Goal: Task Accomplishment & Management: Manage account settings

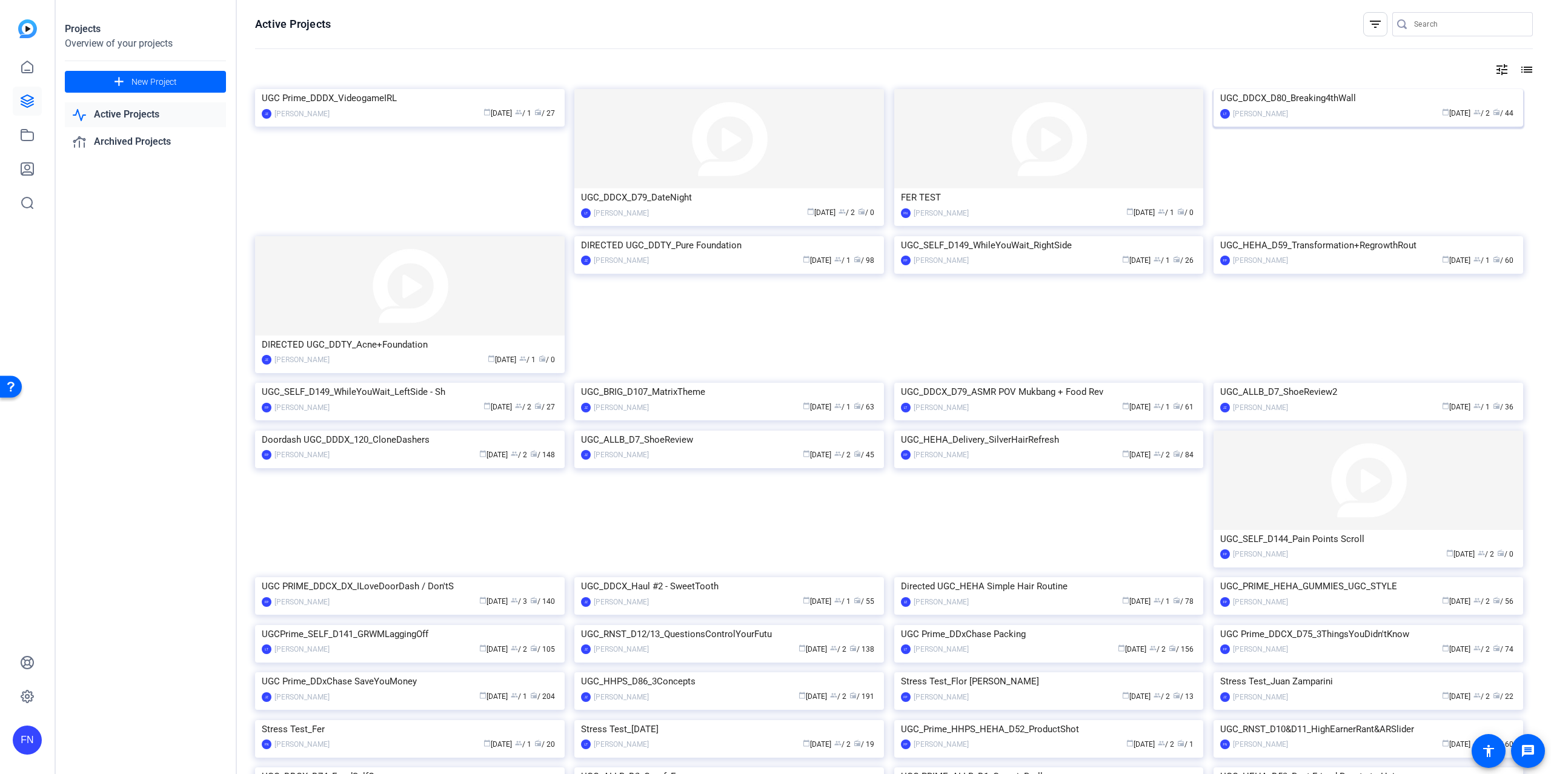
click at [1358, 89] on img at bounding box center [1368, 89] width 310 height 0
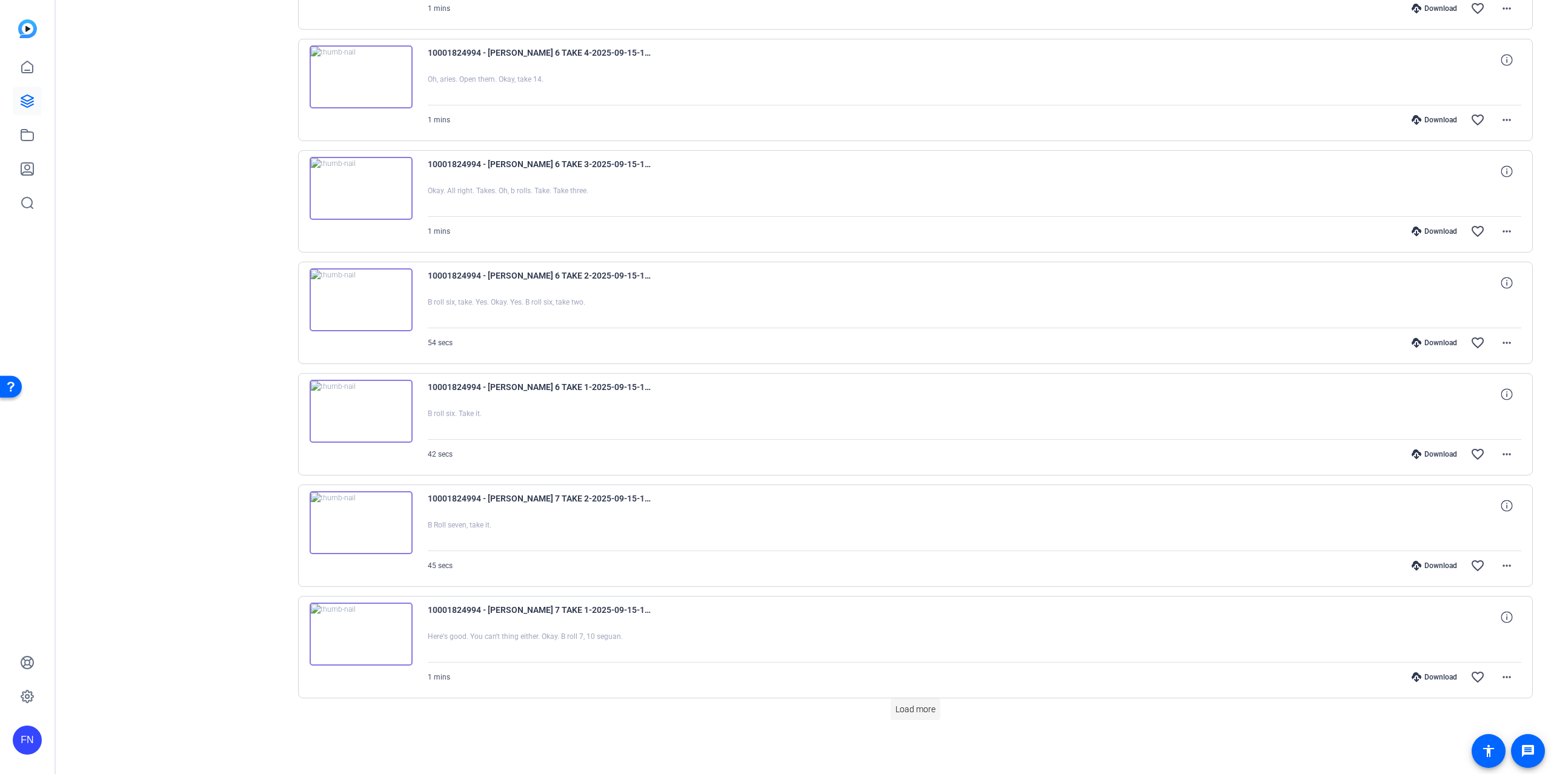
click at [909, 711] on span "Load more" at bounding box center [915, 709] width 40 height 13
click at [907, 720] on span at bounding box center [915, 709] width 50 height 29
click at [929, 712] on span "Load more" at bounding box center [915, 709] width 40 height 13
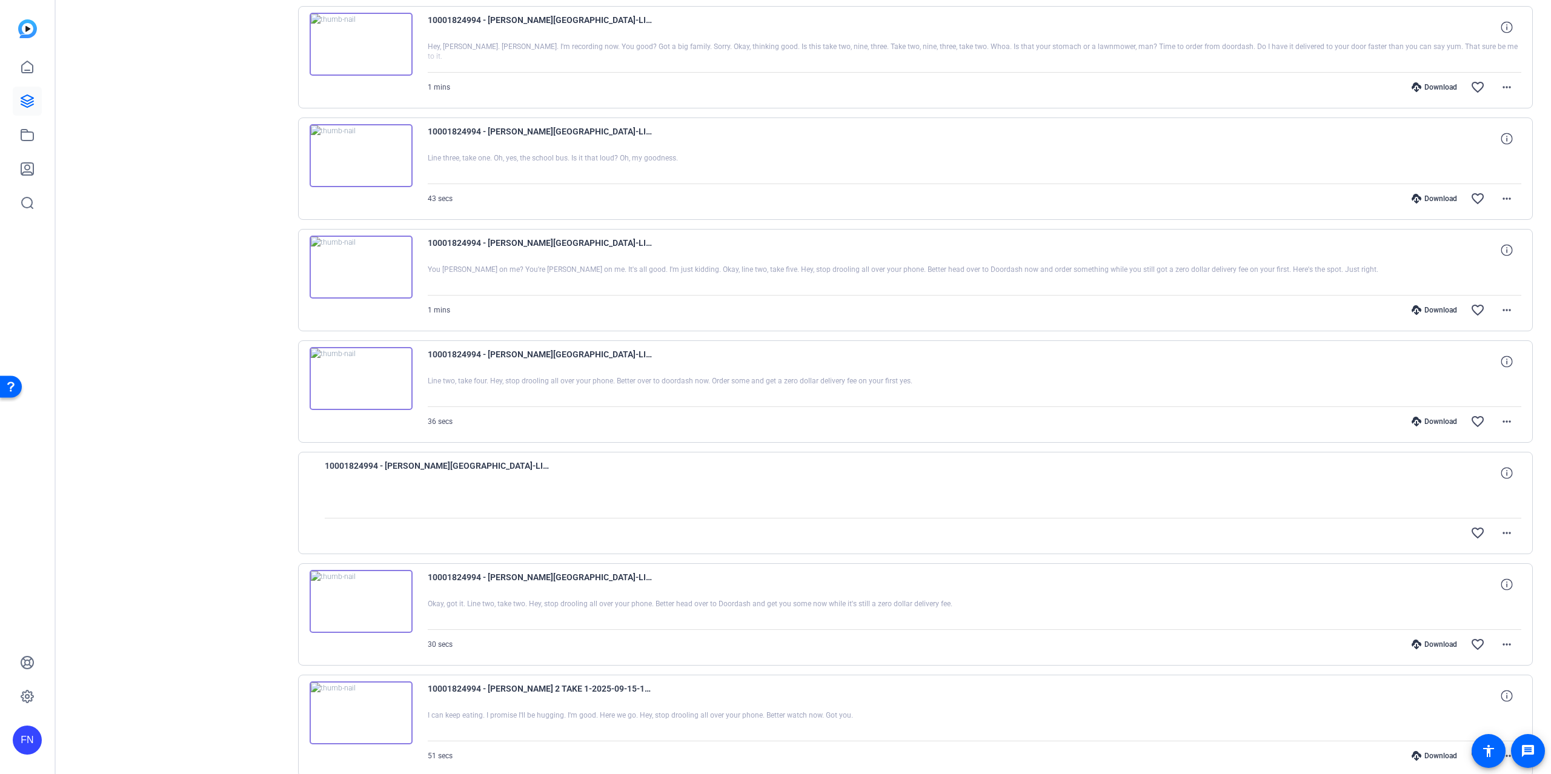
scroll to position [3163, 0]
click at [1500, 474] on icon at bounding box center [1506, 469] width 12 height 12
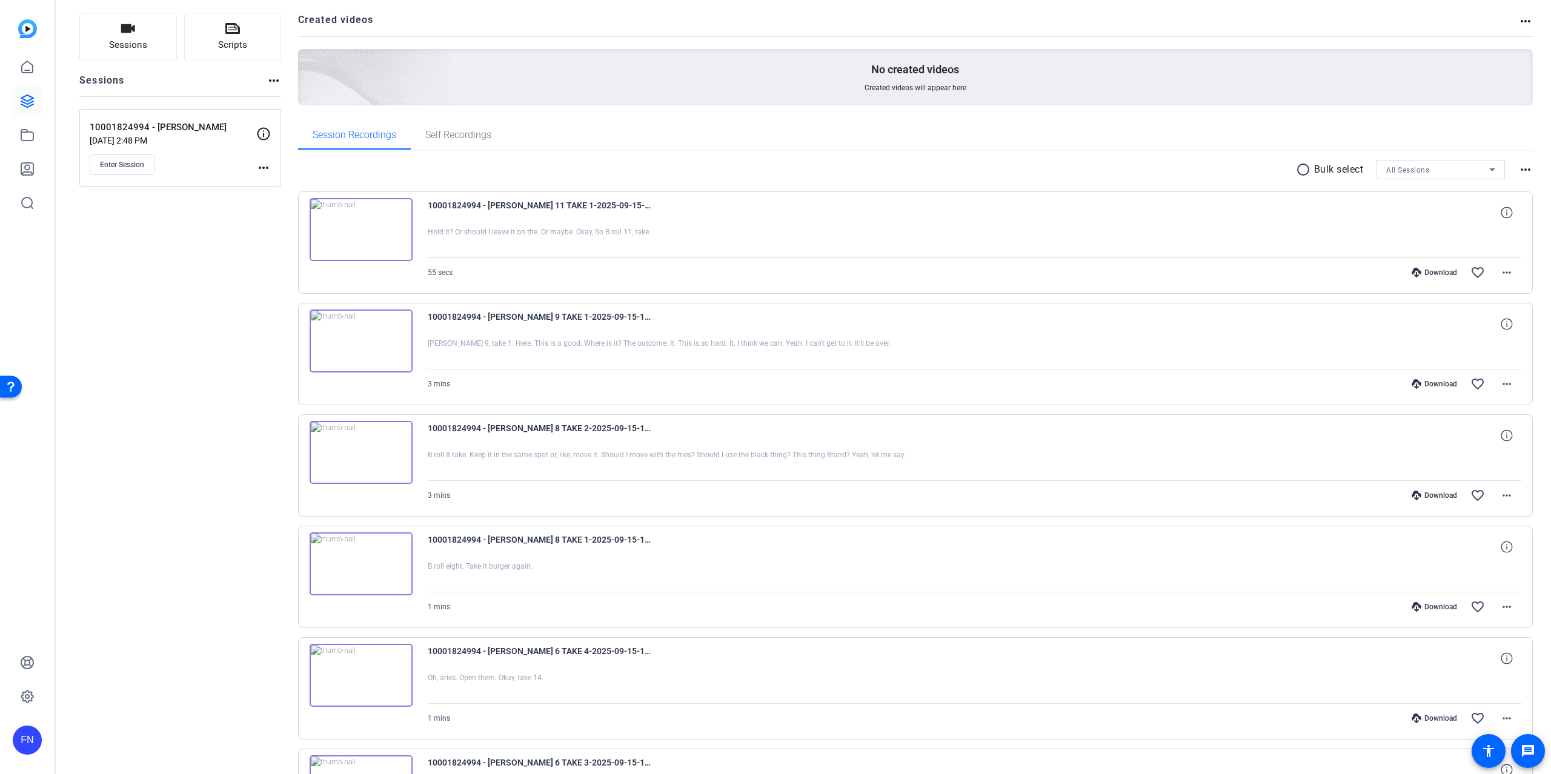
scroll to position [0, 0]
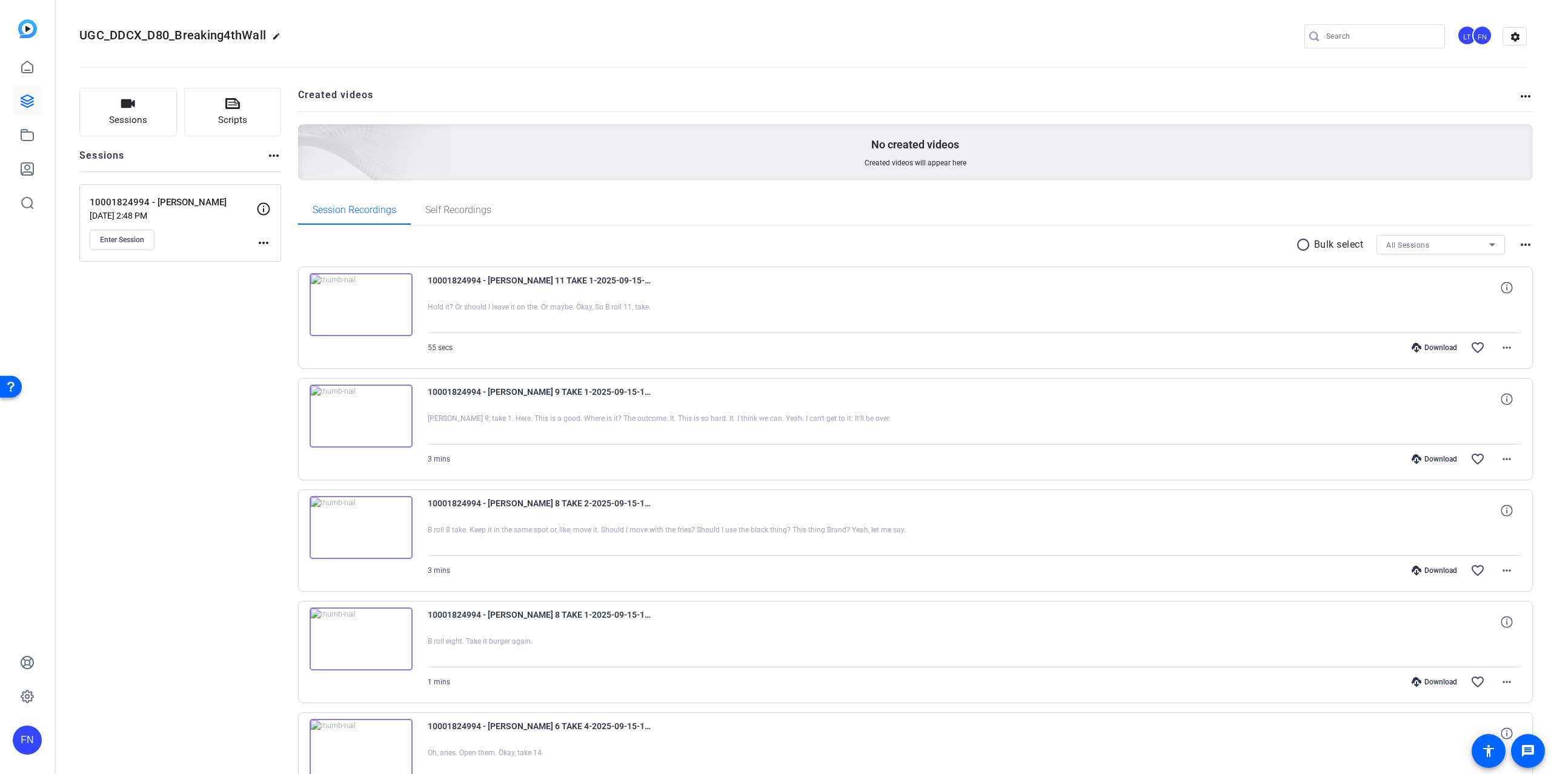
click at [1296, 246] on mat-icon "radio_button_unchecked" at bounding box center [1305, 244] width 18 height 15
click at [1408, 248] on span "All Sessions" at bounding box center [1407, 245] width 43 height 8
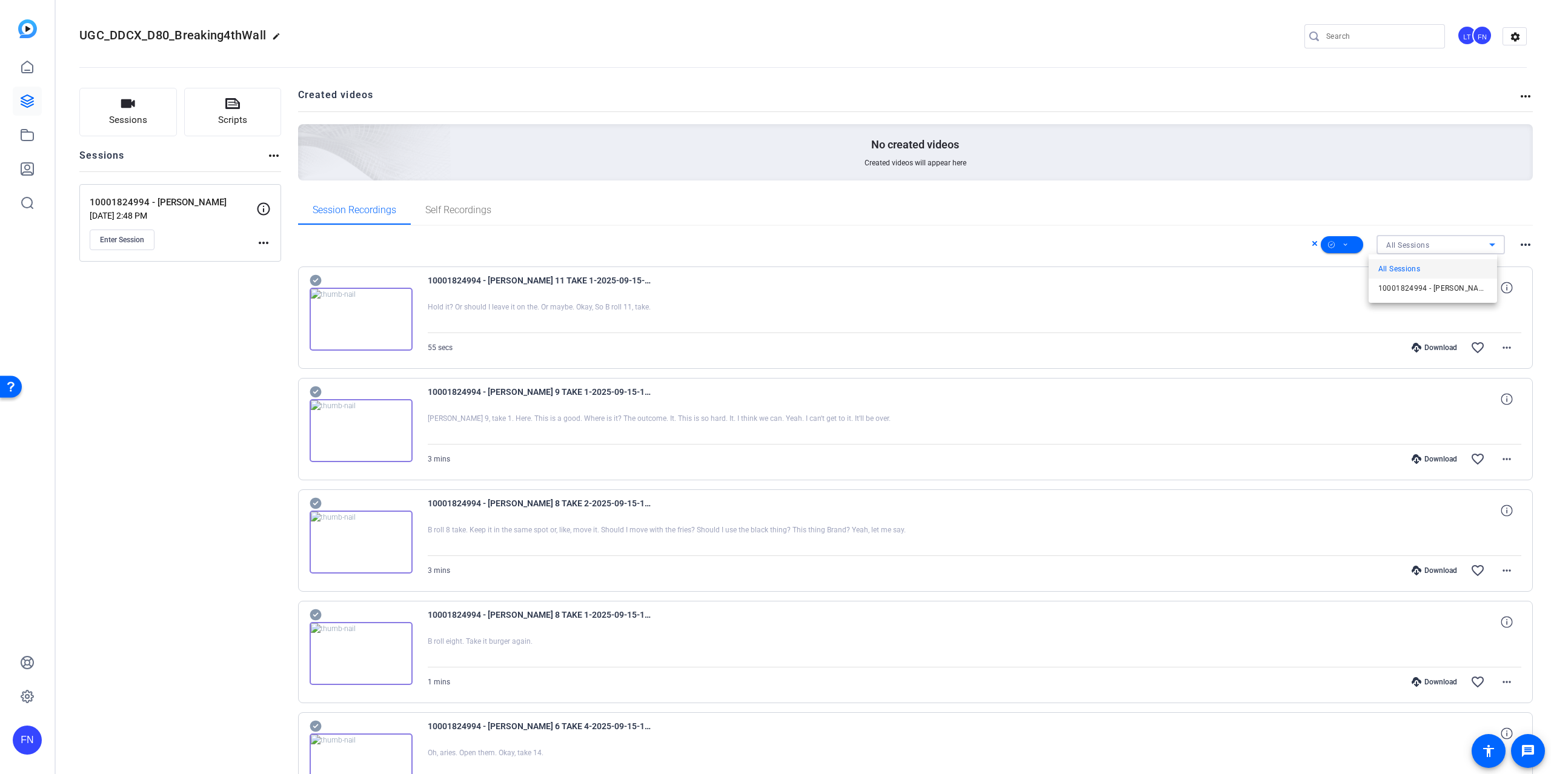
click at [1516, 240] on div at bounding box center [775, 387] width 1551 height 774
click at [1518, 244] on mat-icon "more_horiz" at bounding box center [1525, 244] width 15 height 15
click at [427, 231] on div at bounding box center [775, 387] width 1551 height 774
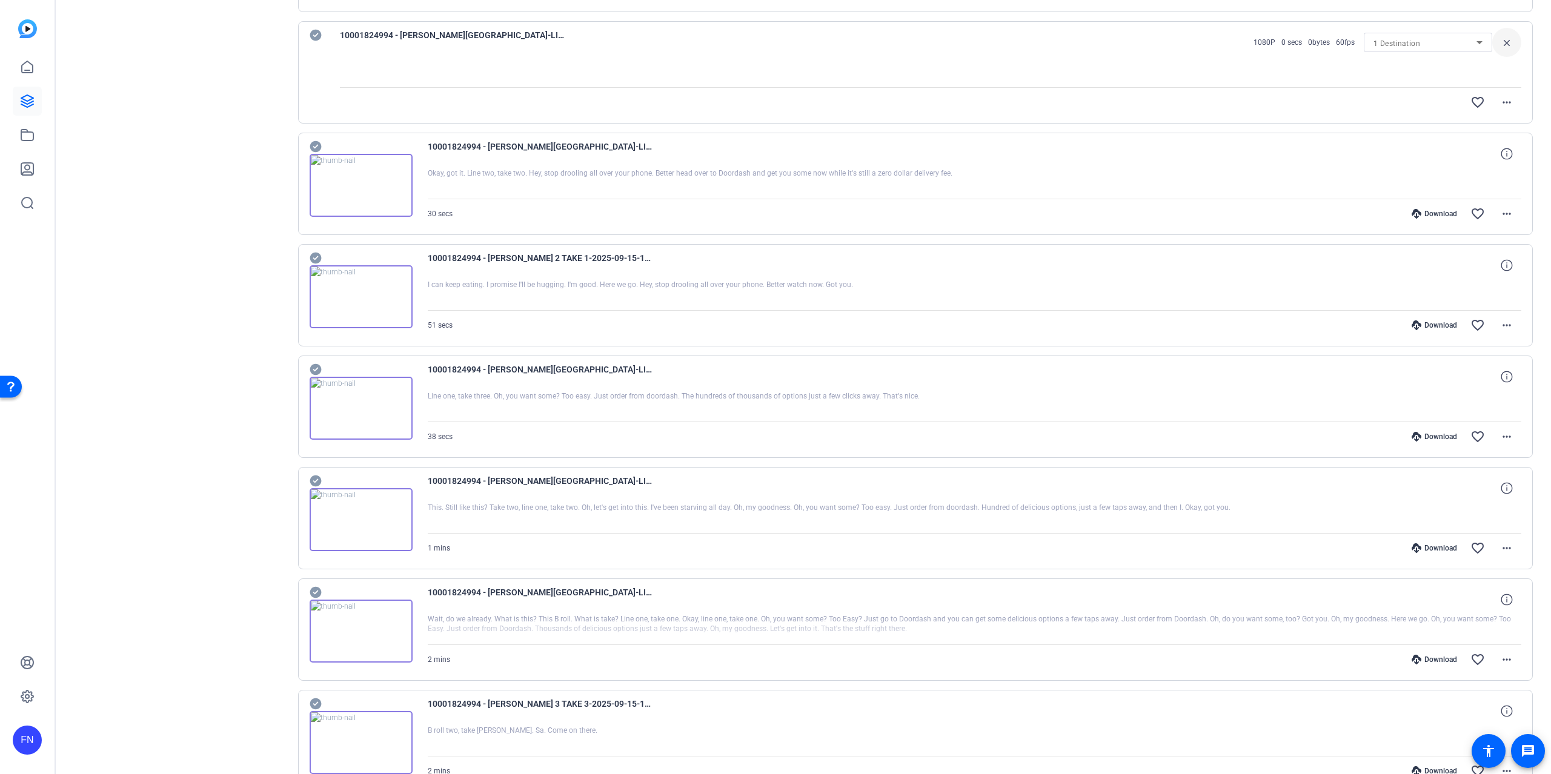
scroll to position [3715, 0]
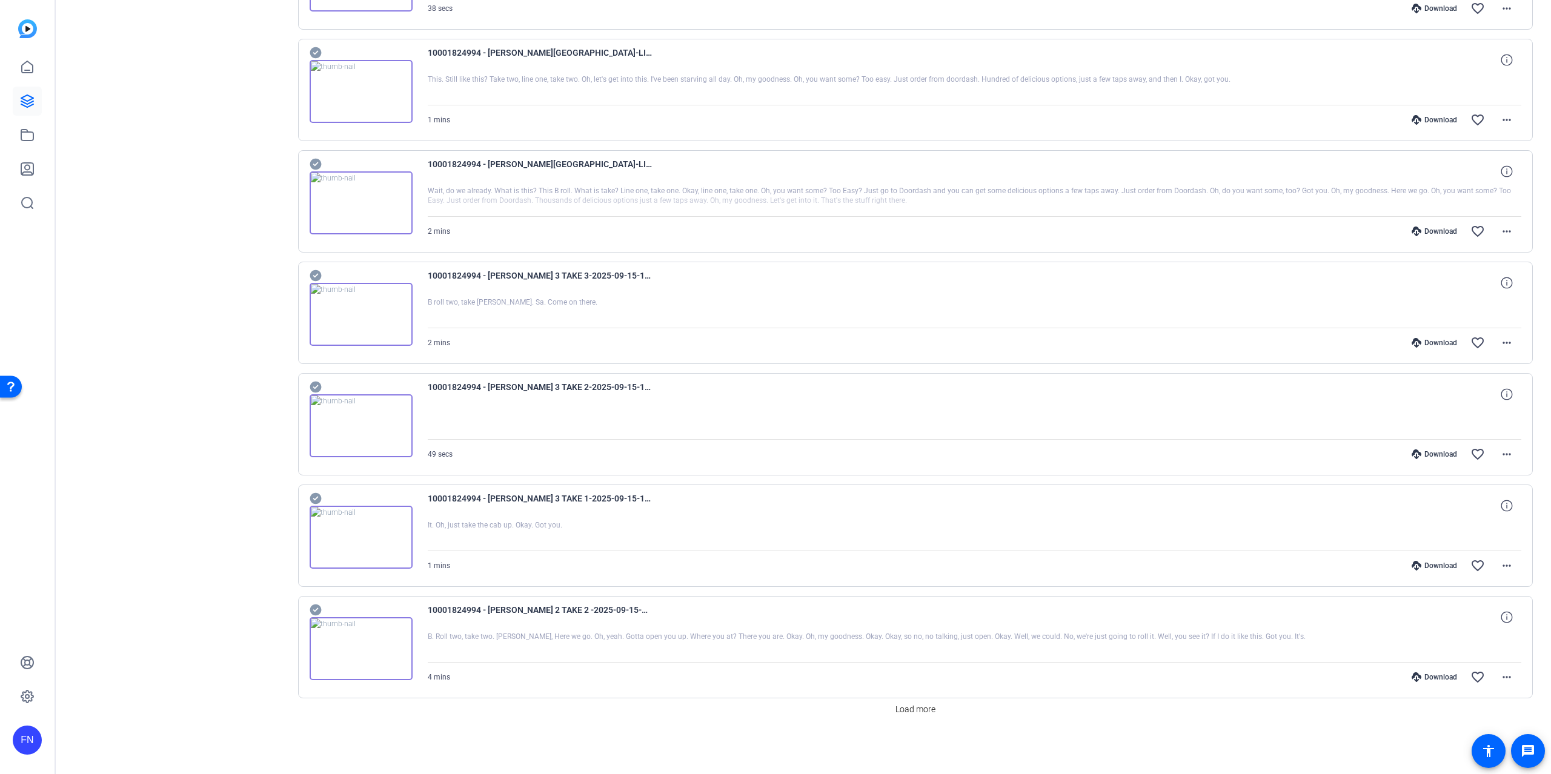
click at [917, 712] on span "Load more" at bounding box center [915, 709] width 40 height 13
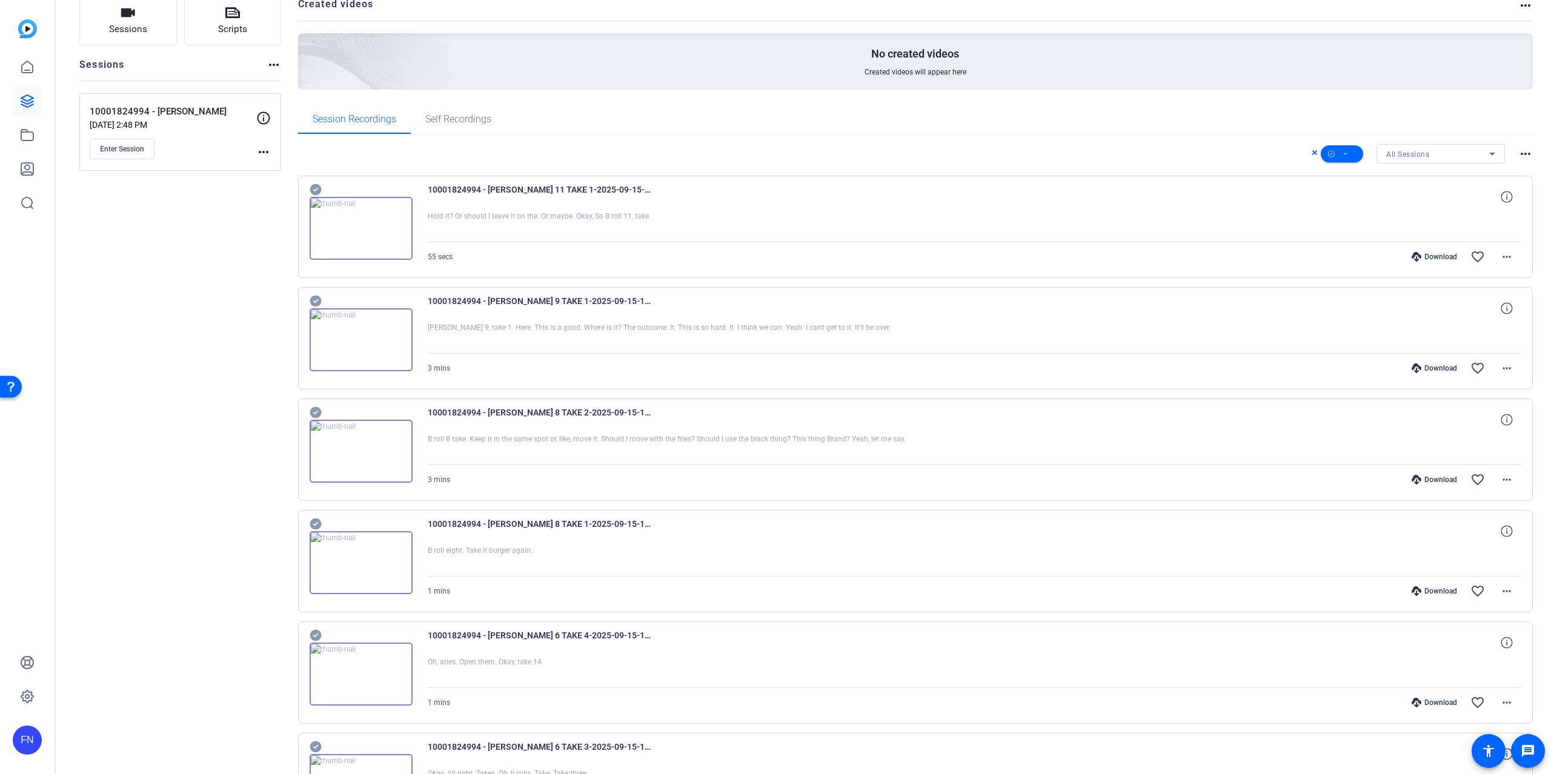
scroll to position [0, 0]
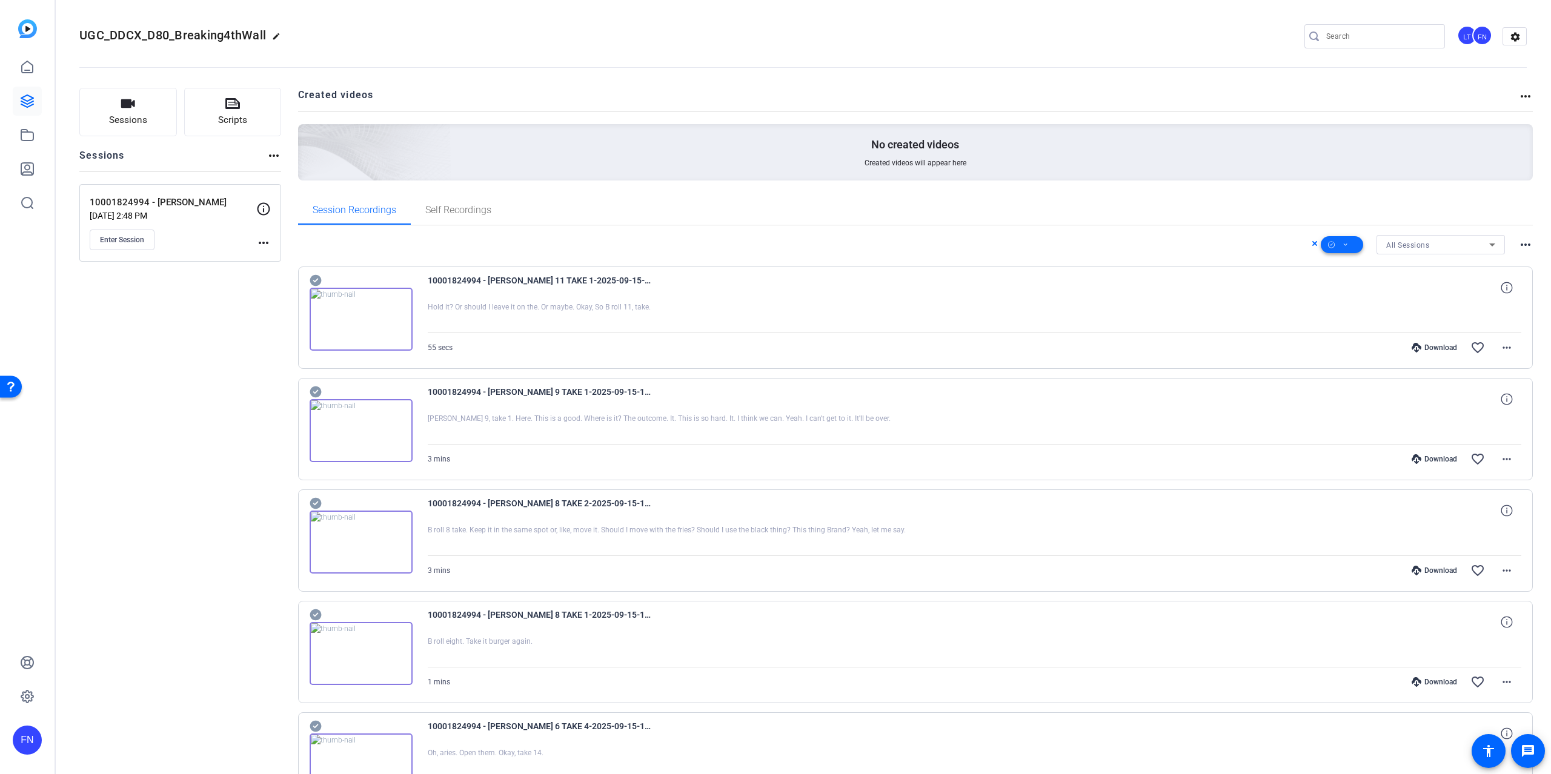
click at [1341, 248] on span at bounding box center [1342, 244] width 42 height 29
click at [1341, 264] on span "Select All" at bounding box center [1354, 263] width 64 height 15
click at [1519, 248] on div at bounding box center [775, 387] width 1551 height 774
click at [1518, 240] on mat-icon "more_horiz" at bounding box center [1525, 244] width 15 height 15
click at [1386, 247] on div at bounding box center [775, 387] width 1551 height 774
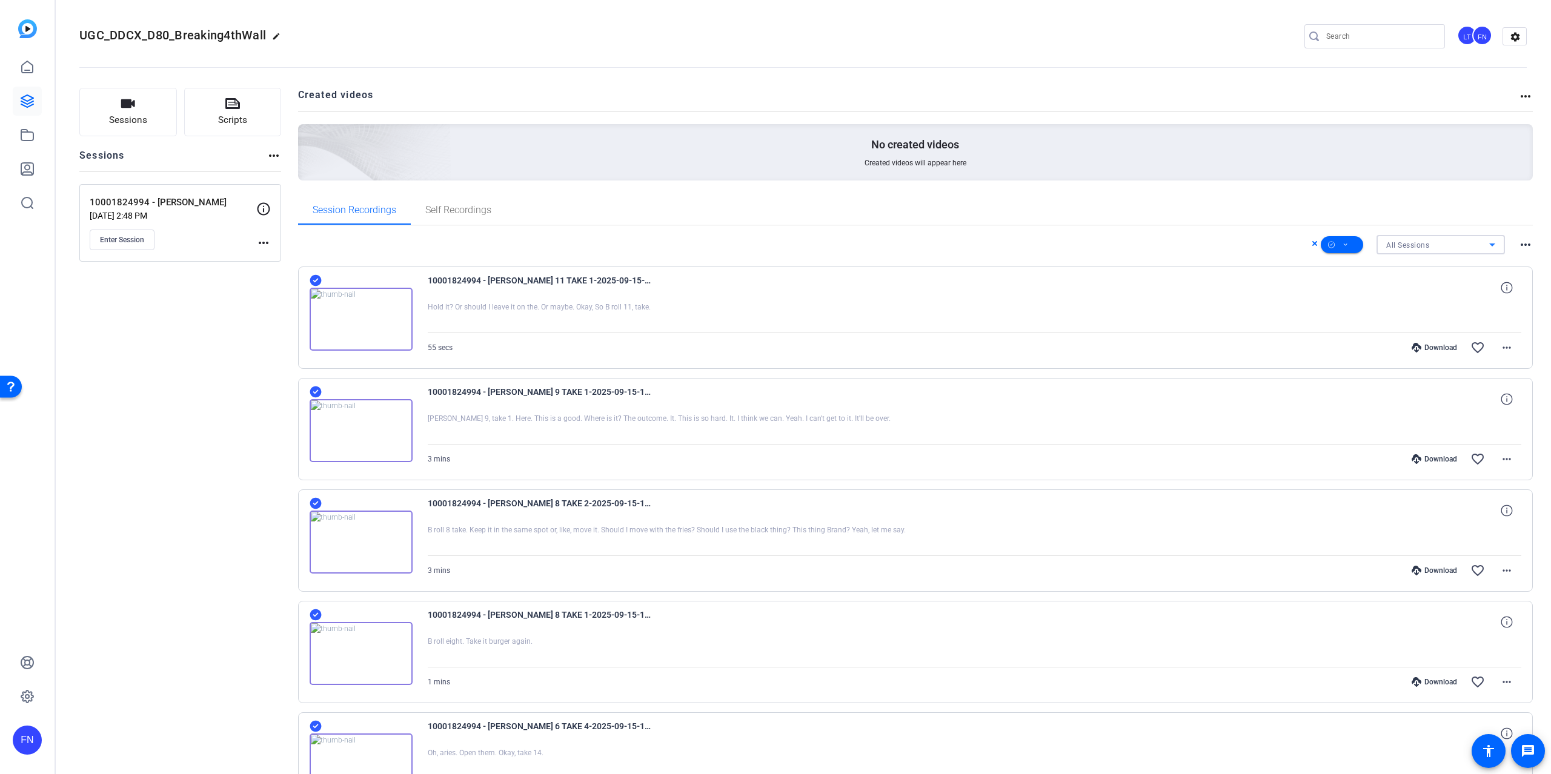
click at [1393, 245] on span "All Sessions" at bounding box center [1407, 245] width 43 height 8
click at [1331, 246] on div at bounding box center [775, 387] width 1551 height 774
click at [1328, 244] on icon at bounding box center [1331, 244] width 7 height 15
drag, startPoint x: 657, startPoint y: 247, endPoint x: 570, endPoint y: 214, distance: 93.4
click at [658, 247] on div at bounding box center [775, 387] width 1551 height 774
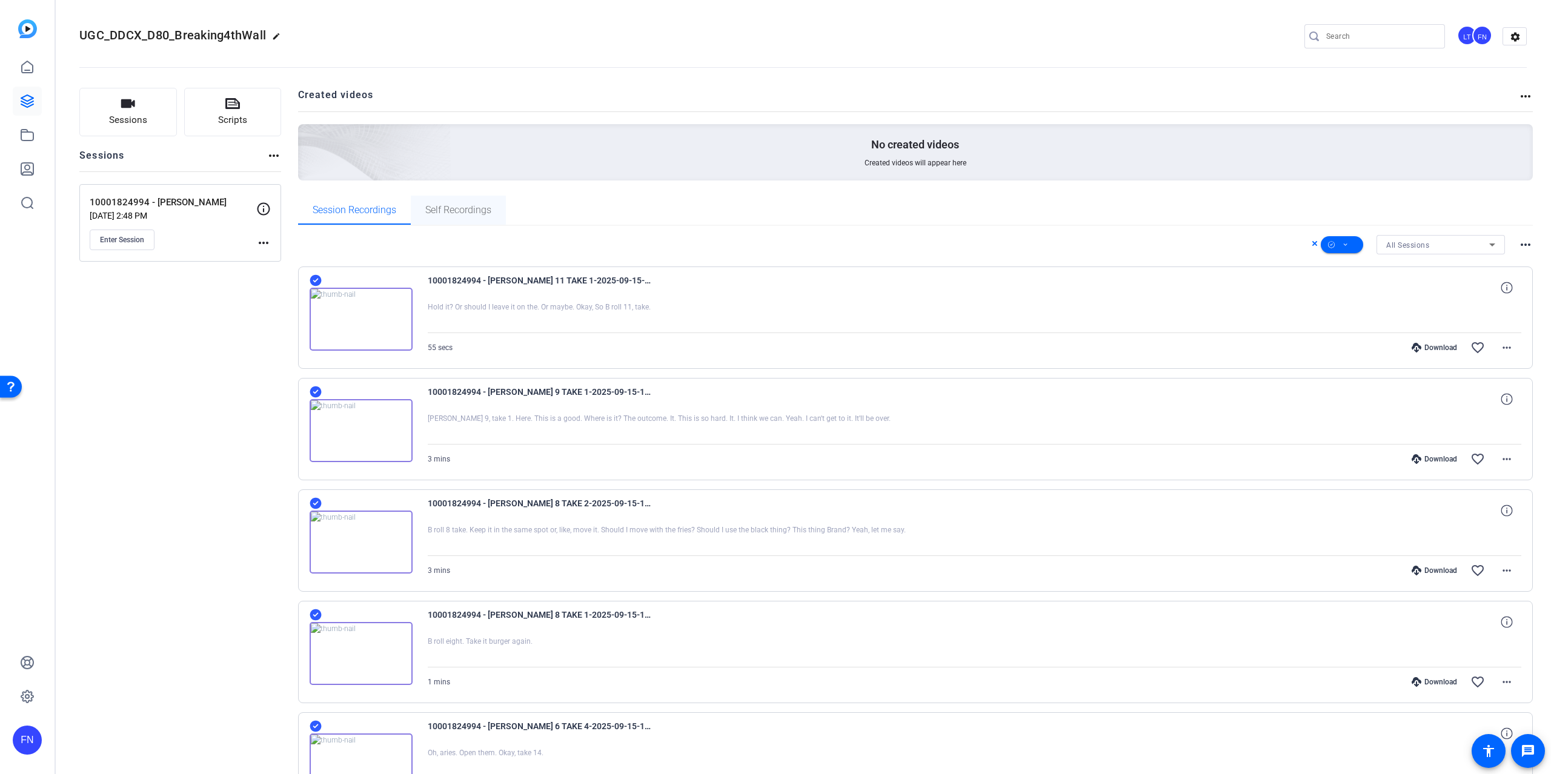
click at [434, 213] on span "Self Recordings" at bounding box center [458, 210] width 66 height 10
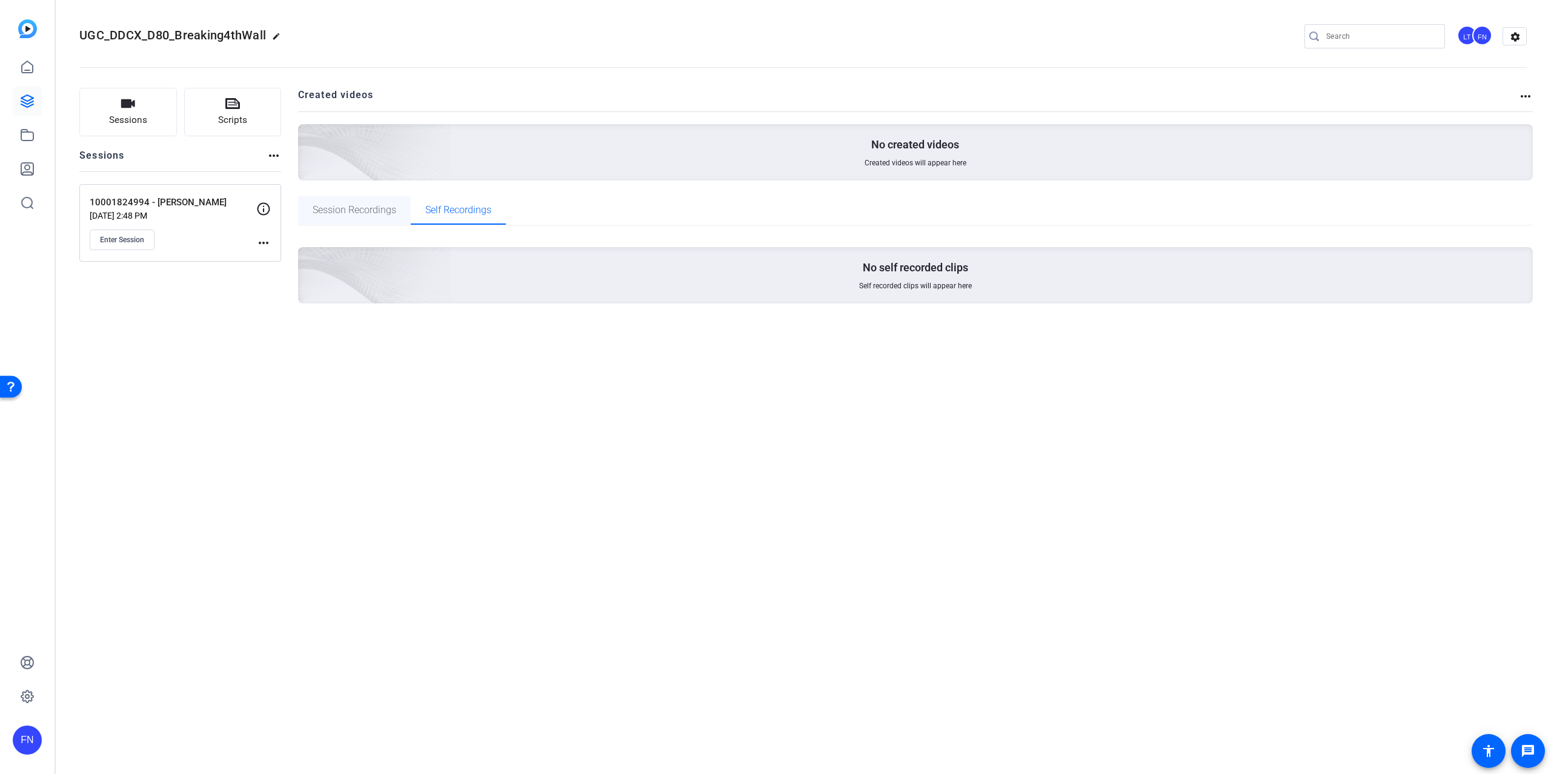
click at [376, 215] on span "Session Recordings" at bounding box center [355, 210] width 84 height 10
